Goal: Check status: Check status

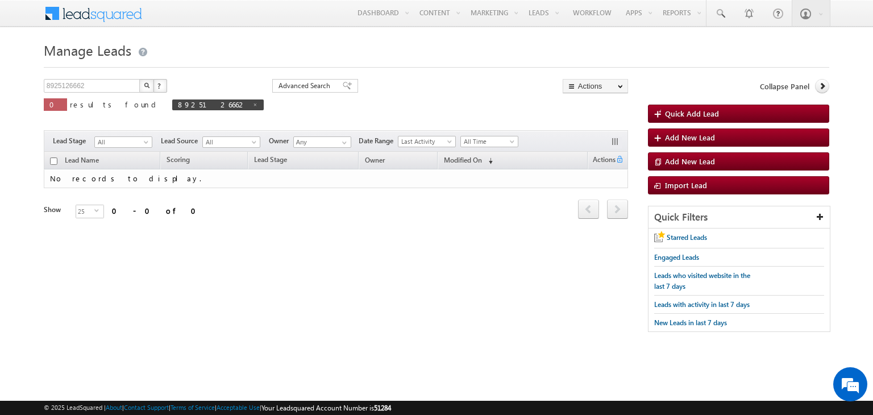
click at [144, 89] on button "button" at bounding box center [146, 86] width 15 height 14
click at [722, 16] on span at bounding box center [719, 13] width 11 height 11
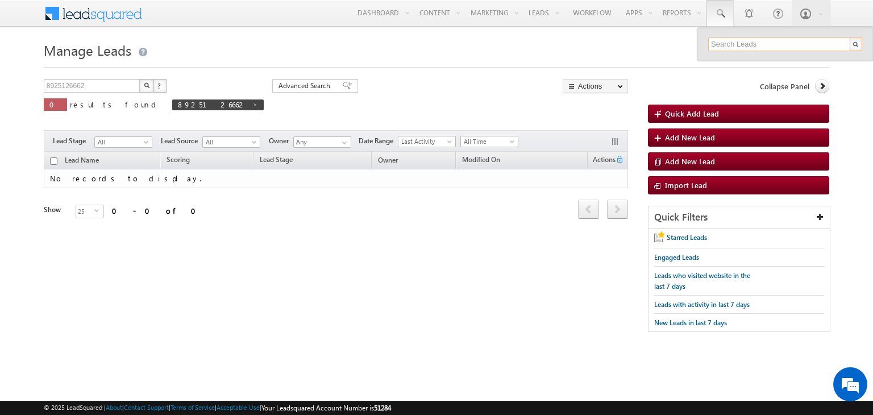
click at [749, 46] on input "text" at bounding box center [785, 44] width 154 height 14
paste input "8906062657"
type input "8906062657"
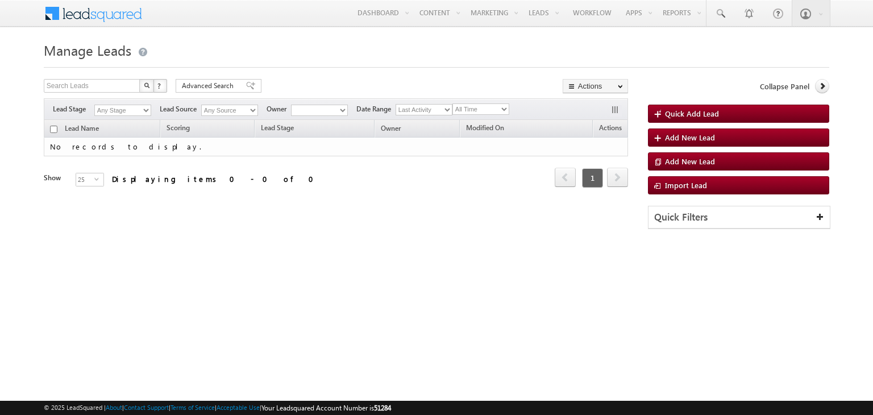
type input "8906062657"
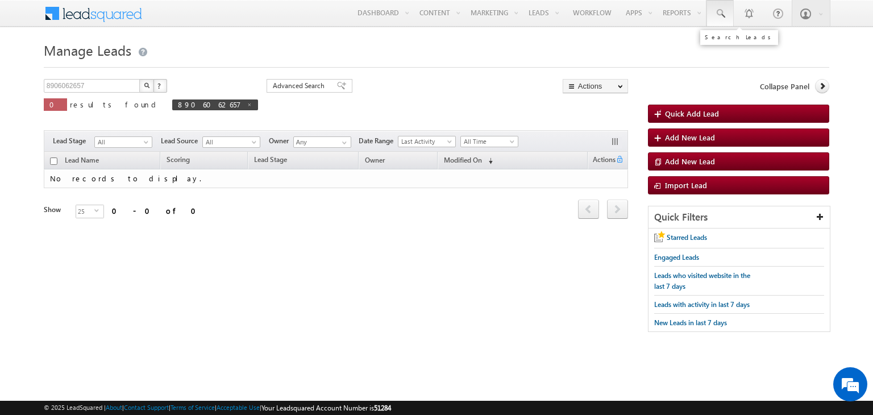
click at [721, 12] on span at bounding box center [719, 13] width 11 height 11
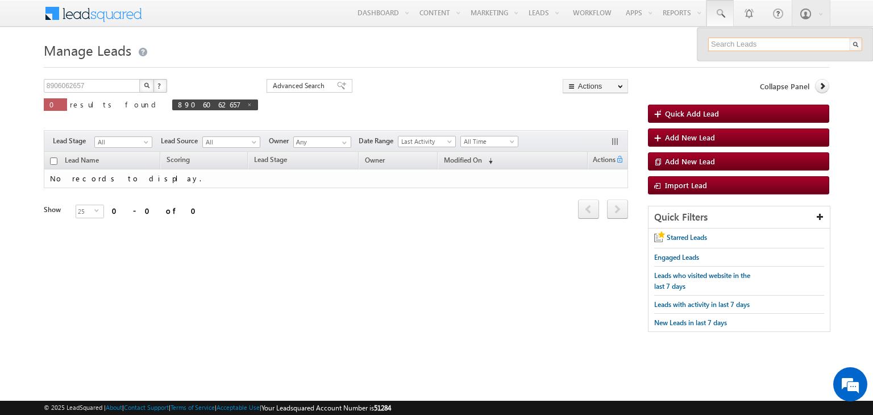
click at [728, 42] on input "text" at bounding box center [785, 44] width 154 height 14
paste input "[PERSON_NAME][EMAIL_ADDRESS][PERSON_NAME][DOMAIN_NAME]"
type input "[PERSON_NAME][EMAIL_ADDRESS][PERSON_NAME][DOMAIN_NAME]"
click at [115, 84] on input "8906062657" at bounding box center [92, 86] width 97 height 14
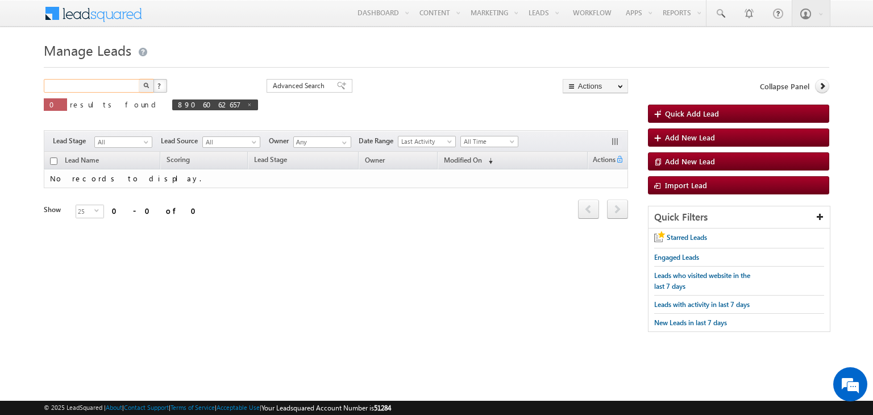
paste input "[PERSON_NAME][EMAIL_ADDRESS][PERSON_NAME][DOMAIN_NAME]"
type input "[PERSON_NAME][EMAIL_ADDRESS][PERSON_NAME][DOMAIN_NAME]"
click at [145, 85] on img "button" at bounding box center [146, 85] width 6 height 6
